Goal: Check status: Check status

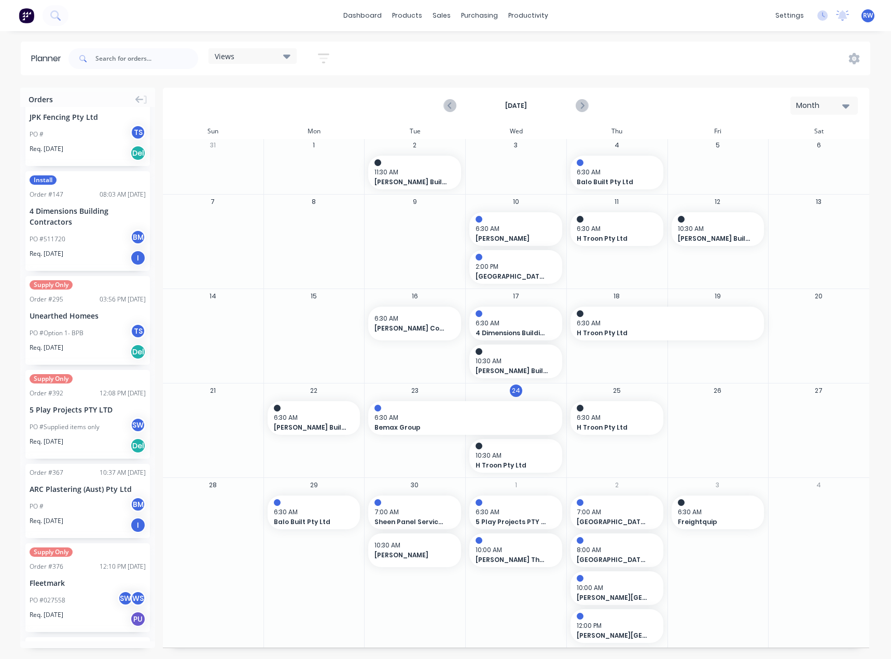
scroll to position [311, 0]
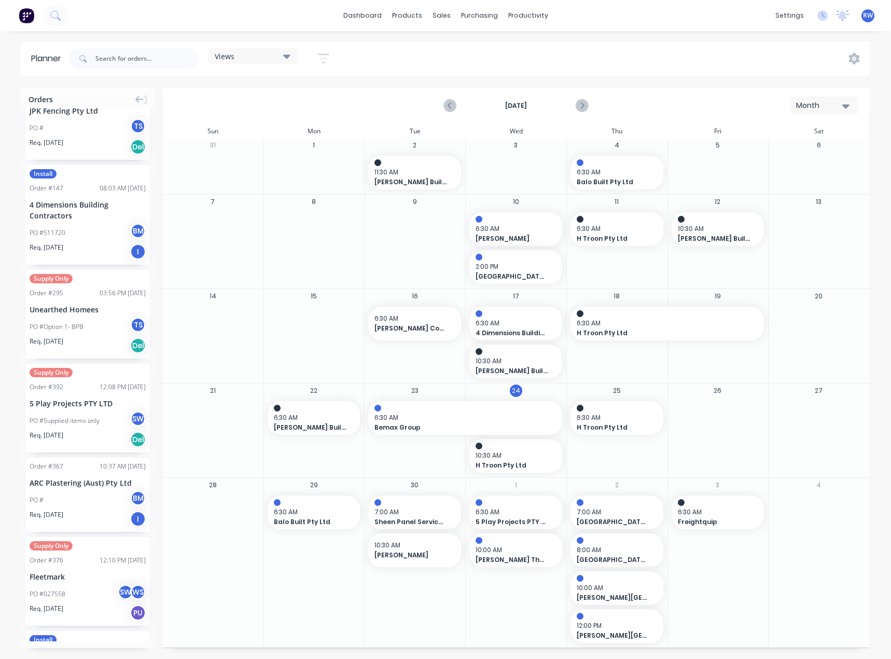
click at [64, 396] on div "Supply Only Order # 392 12:08 PM [DATE] 5 Play Projects PTY LTD PO #Supplied it…" at bounding box center [87, 408] width 124 height 89
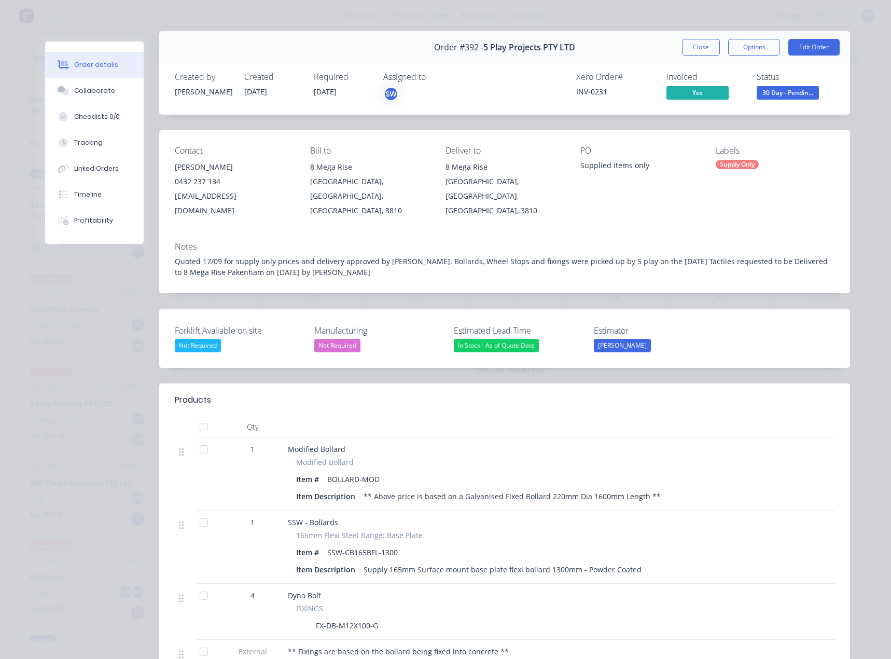
scroll to position [0, 0]
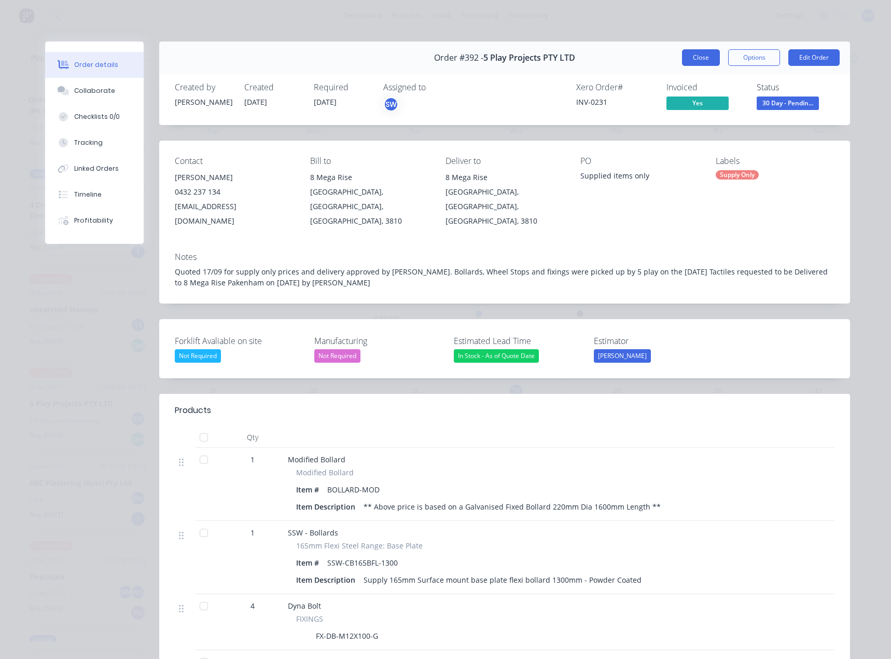
click at [699, 56] on button "Close" at bounding box center [701, 57] width 38 height 17
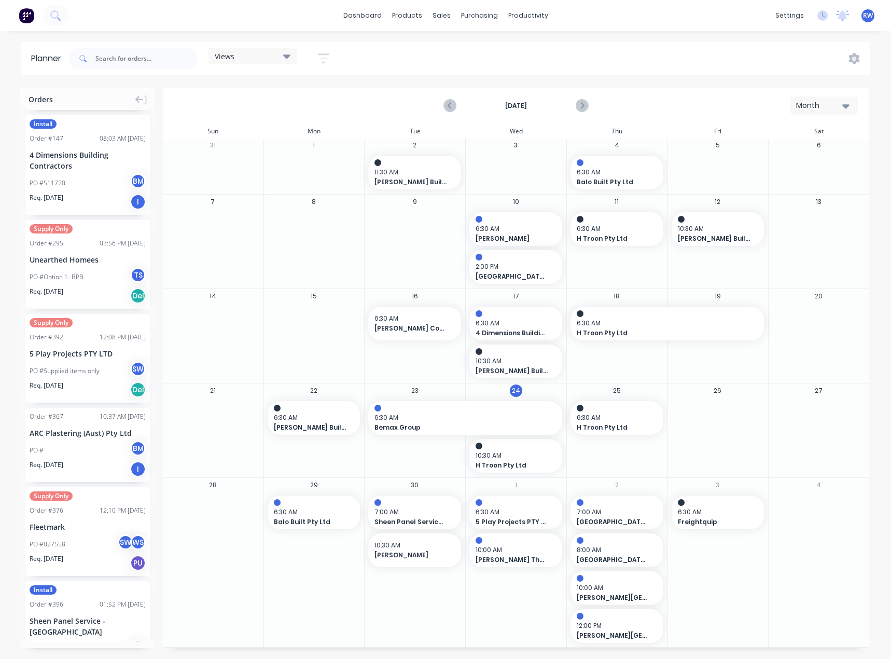
scroll to position [457, 0]
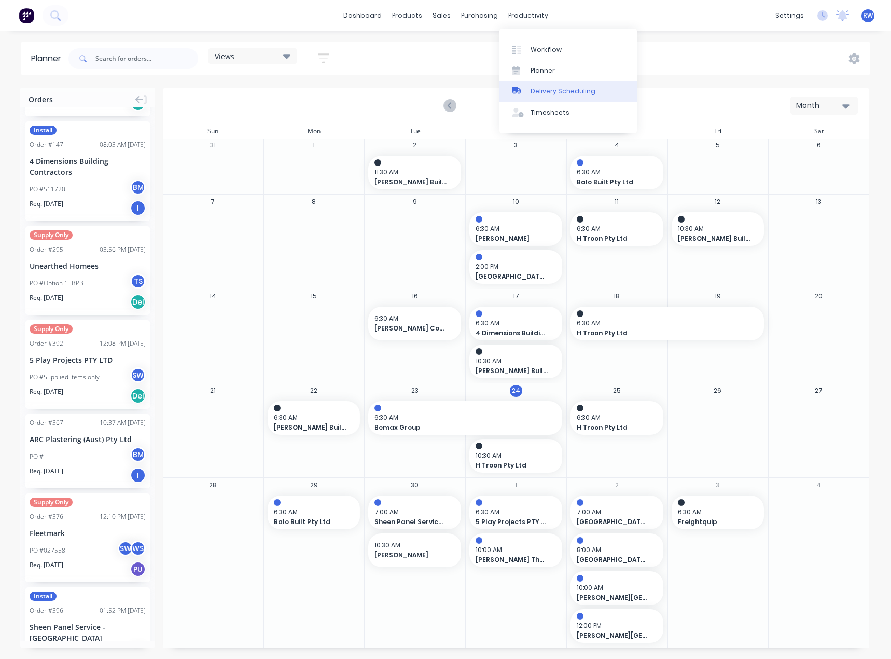
click at [559, 95] on div "Delivery Scheduling" at bounding box center [563, 91] width 65 height 9
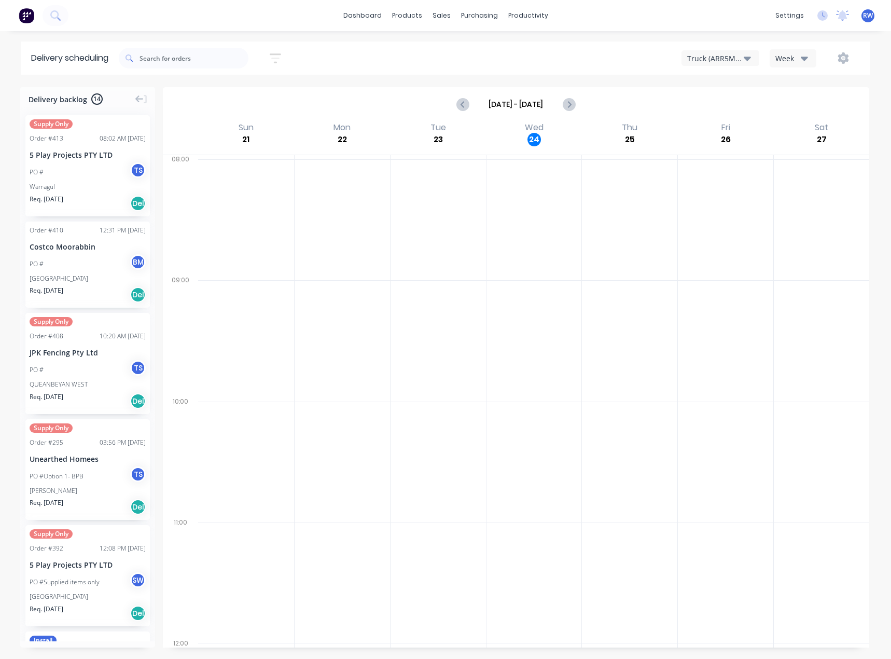
click at [803, 61] on icon "button" at bounding box center [804, 57] width 7 height 11
click at [532, 70] on div "Planner" at bounding box center [543, 70] width 24 height 9
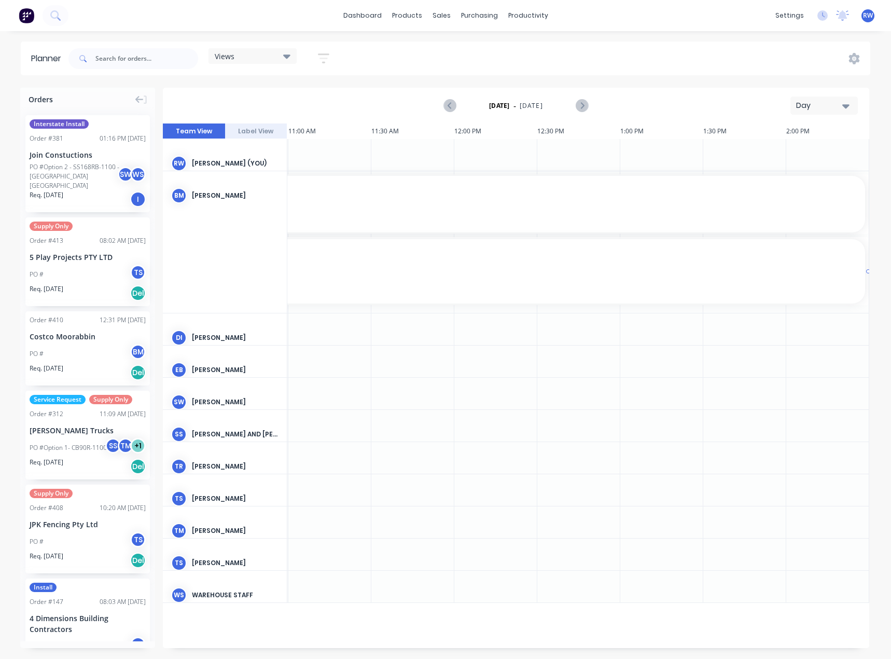
scroll to position [0, 746]
click at [825, 99] on button "Day" at bounding box center [824, 105] width 67 height 18
click at [795, 176] on div "Month" at bounding box center [805, 174] width 103 height 21
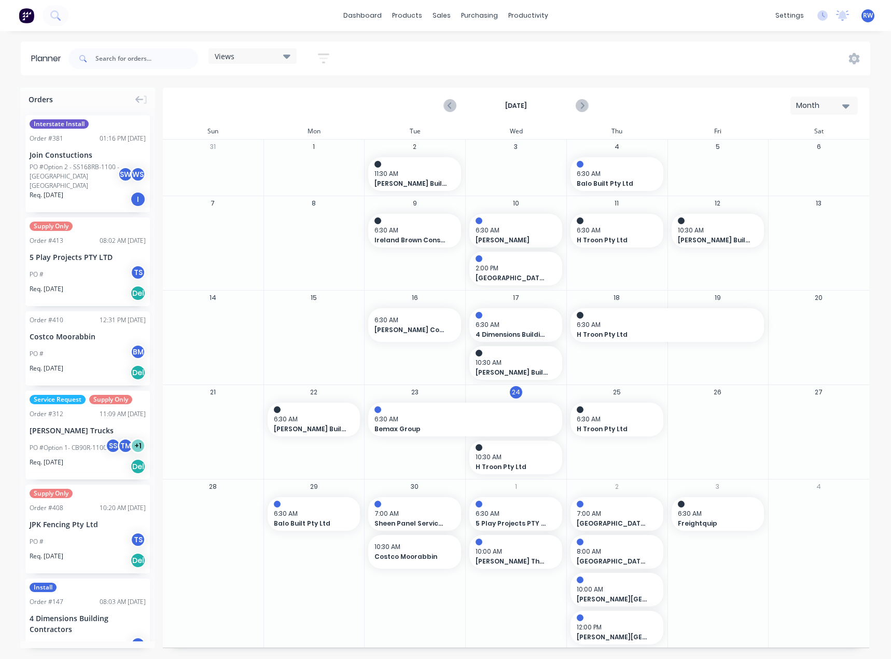
click at [73, 242] on div "Supply Only Order # 413 08:02 AM [DATE] 5 Play Projects PTY LTD PO # TS Req. [D…" at bounding box center [87, 261] width 124 height 89
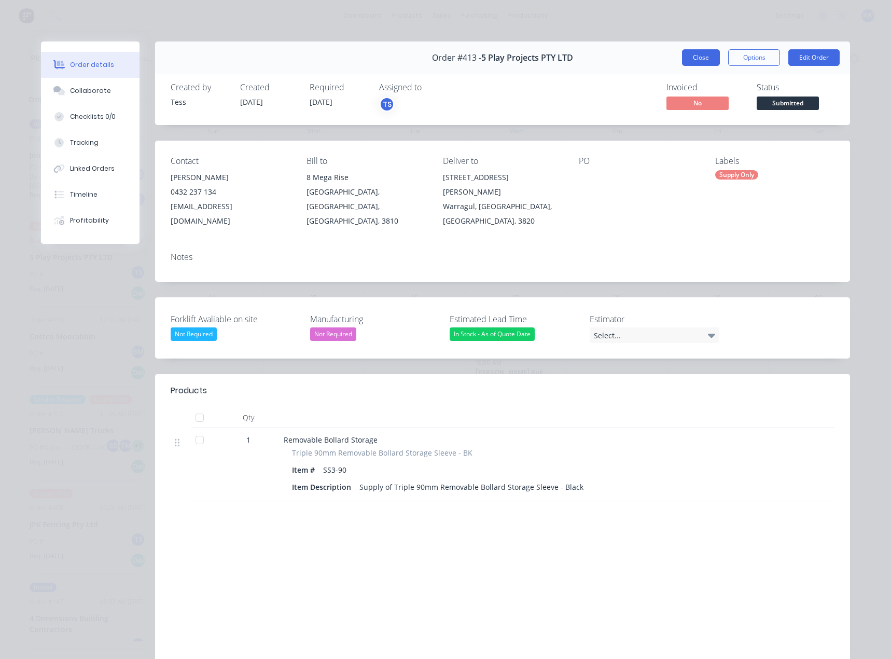
click at [699, 61] on button "Close" at bounding box center [701, 57] width 38 height 17
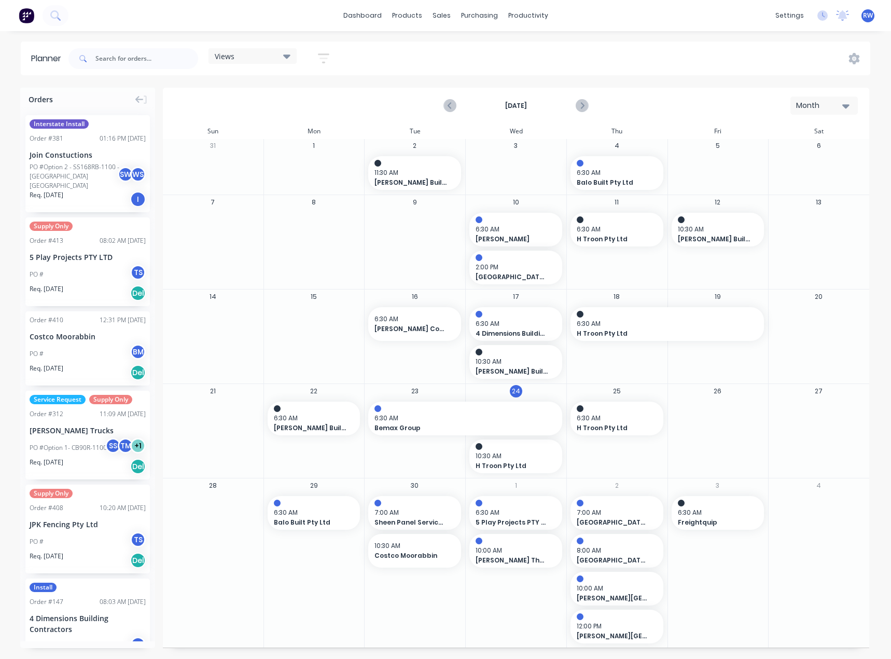
scroll to position [2, 0]
click at [94, 507] on div "Supply Only Order # 408 10:20 AM [DATE] JPK Fencing Pty Ltd PO # TS Req. [DATE]…" at bounding box center [87, 529] width 124 height 89
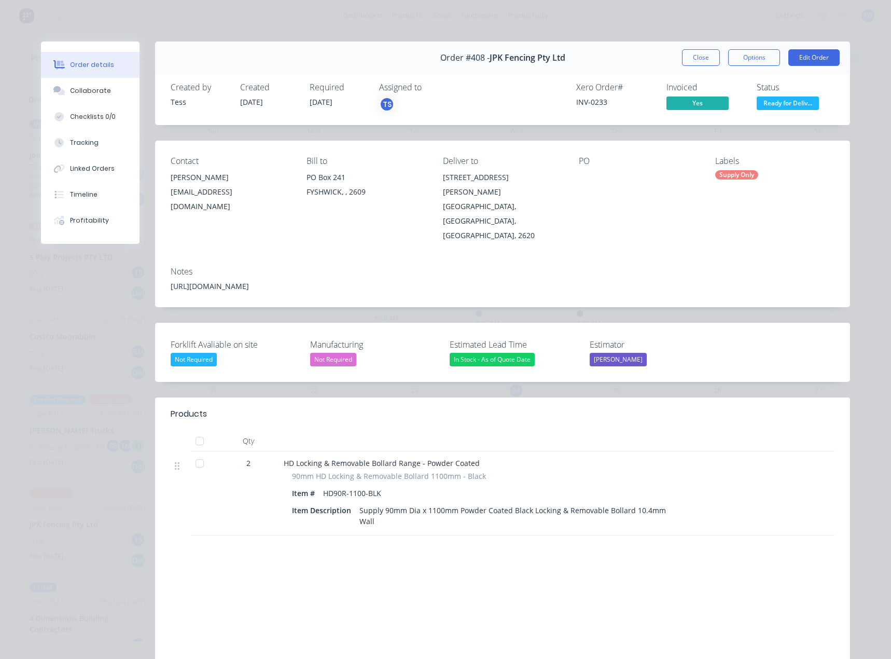
click at [687, 66] on div "Order #408 - JPK Fencing Pty Ltd Close Options Edit Order" at bounding box center [502, 57] width 695 height 33
click at [688, 61] on button "Close" at bounding box center [701, 57] width 38 height 17
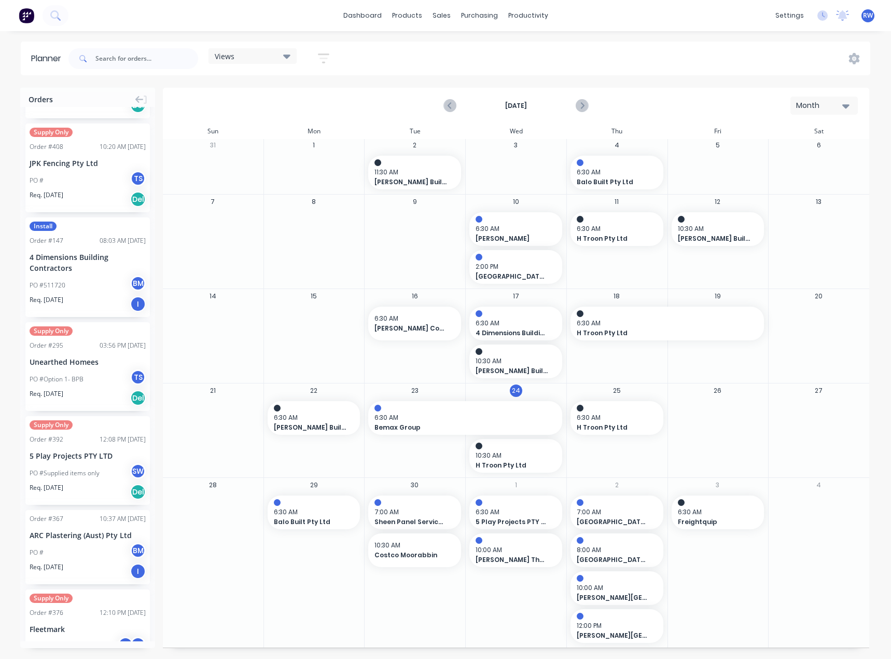
scroll to position [363, 0]
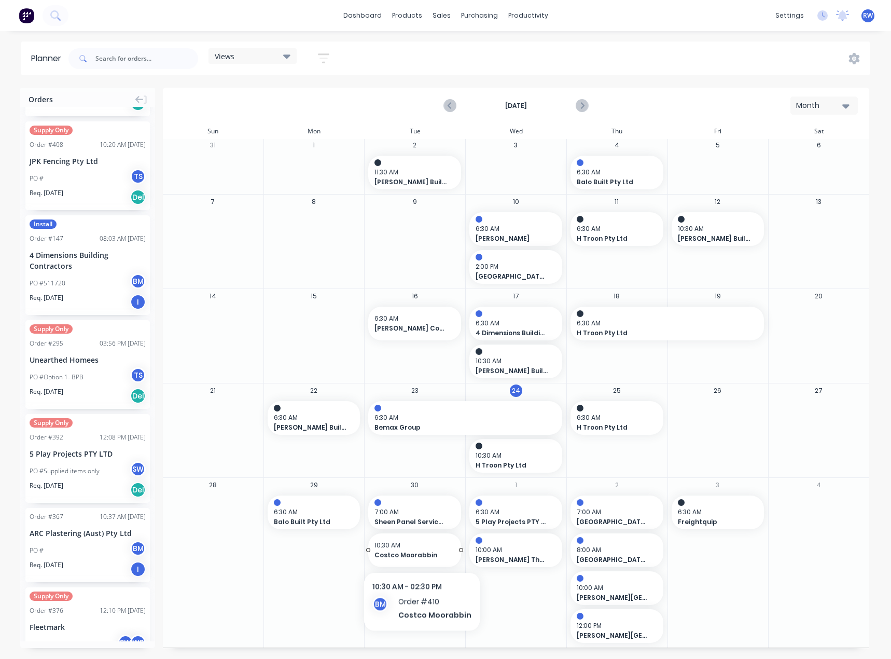
click at [420, 549] on span "10:30 AM" at bounding box center [412, 545] width 75 height 9
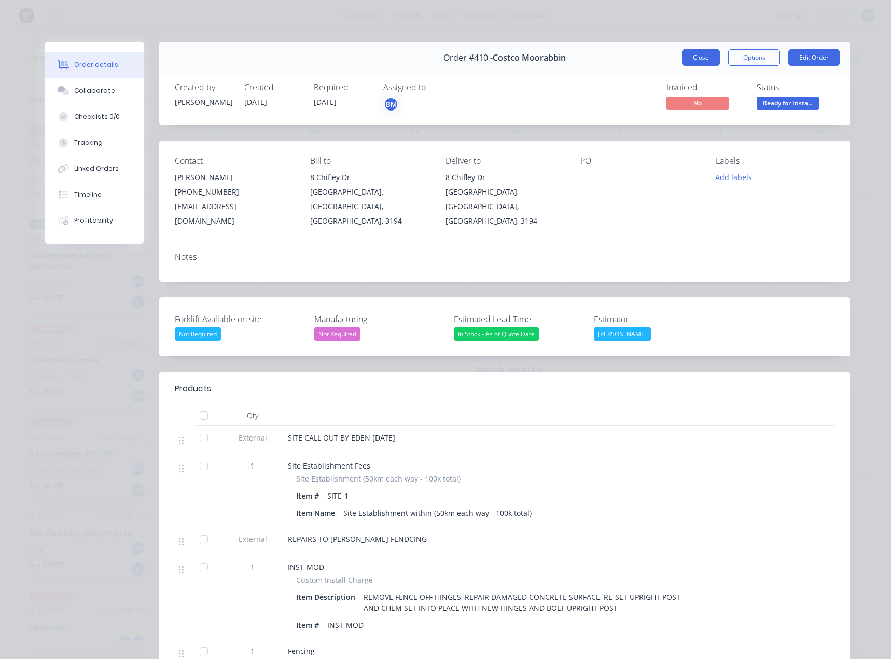
click at [694, 56] on button "Close" at bounding box center [701, 57] width 38 height 17
